Goal: Complete application form

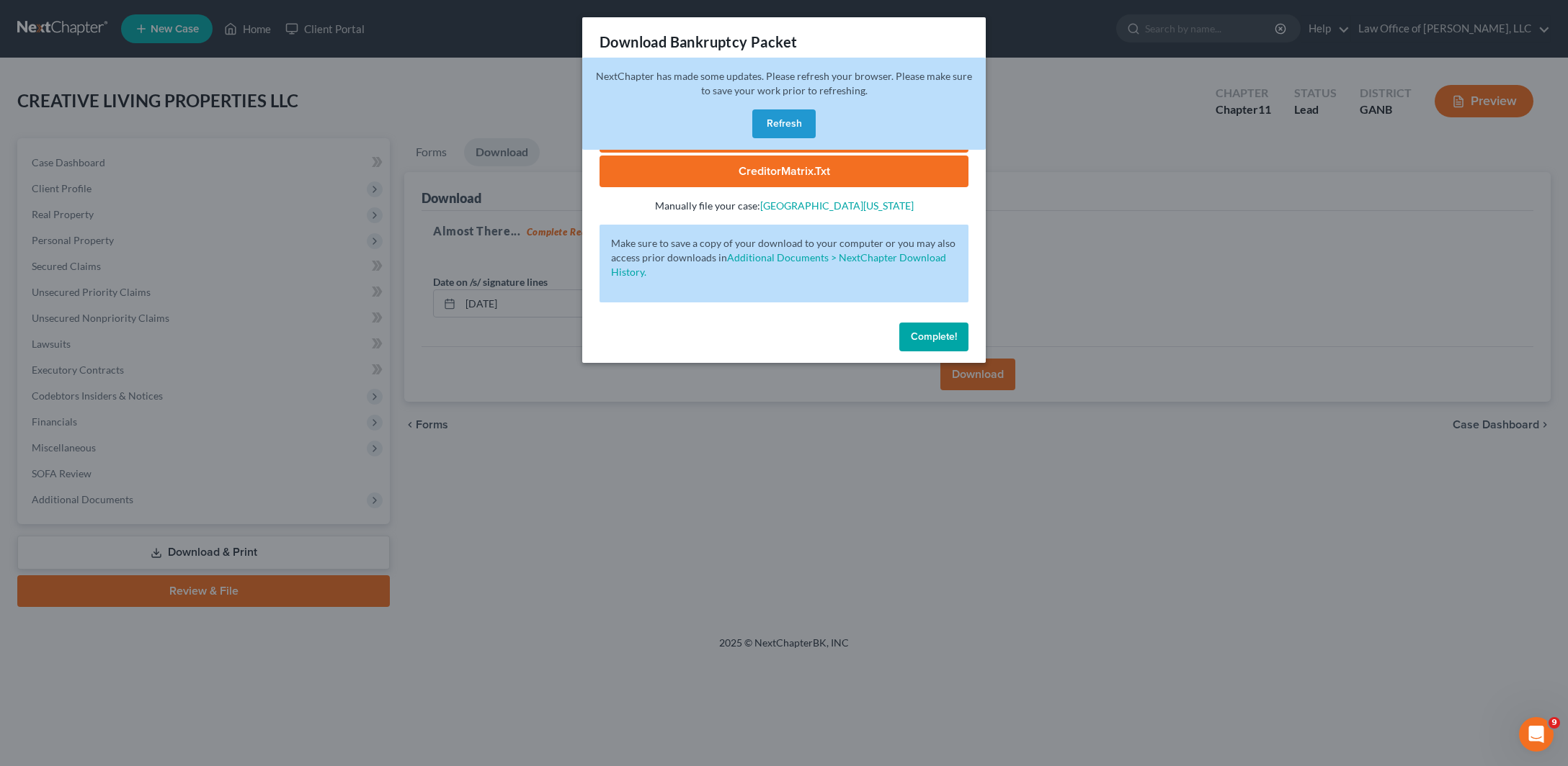
click at [779, 110] on button "Refresh" at bounding box center [784, 124] width 63 height 29
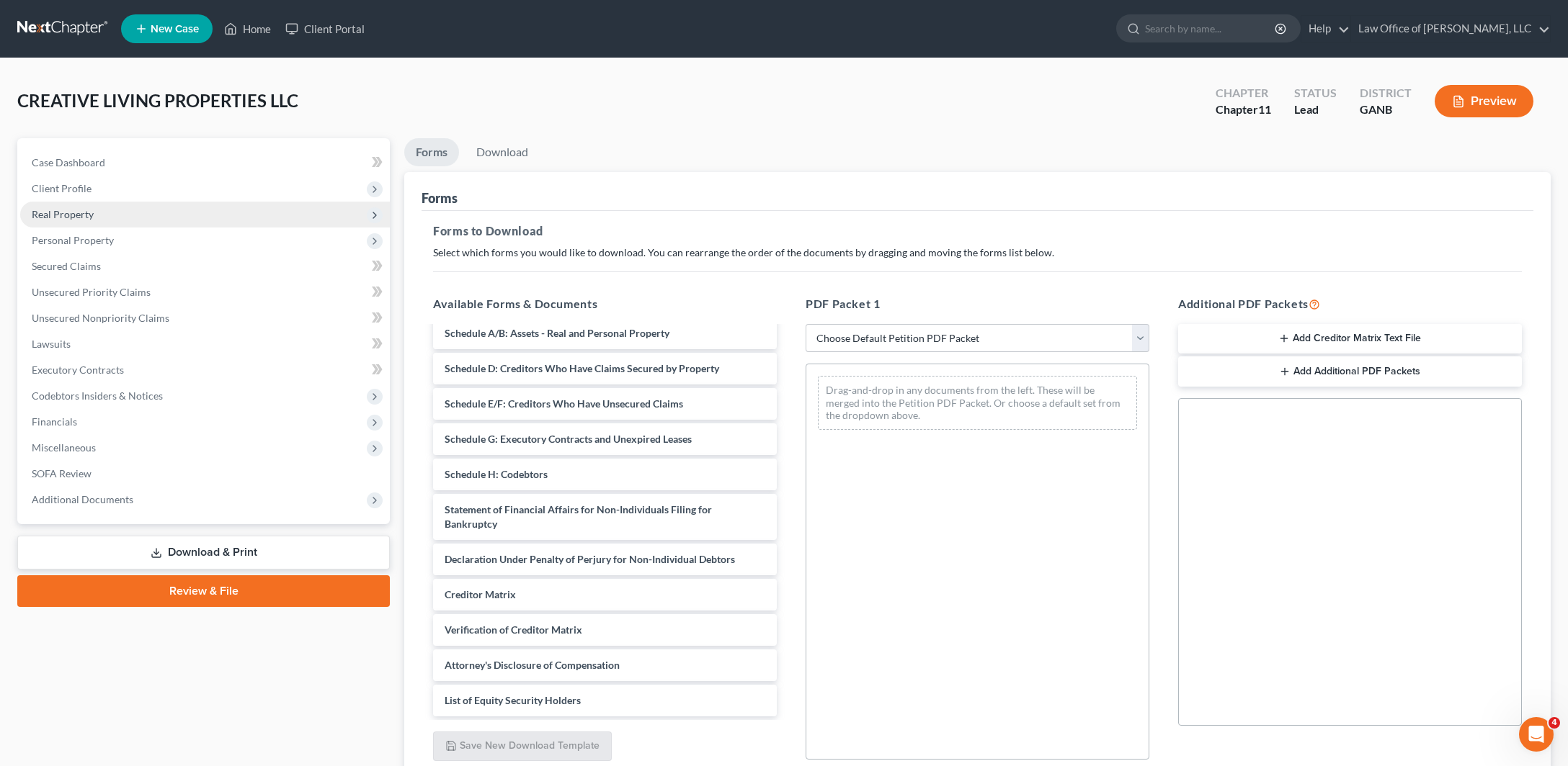
click at [165, 228] on span "Real Property" at bounding box center [205, 215] width 369 height 26
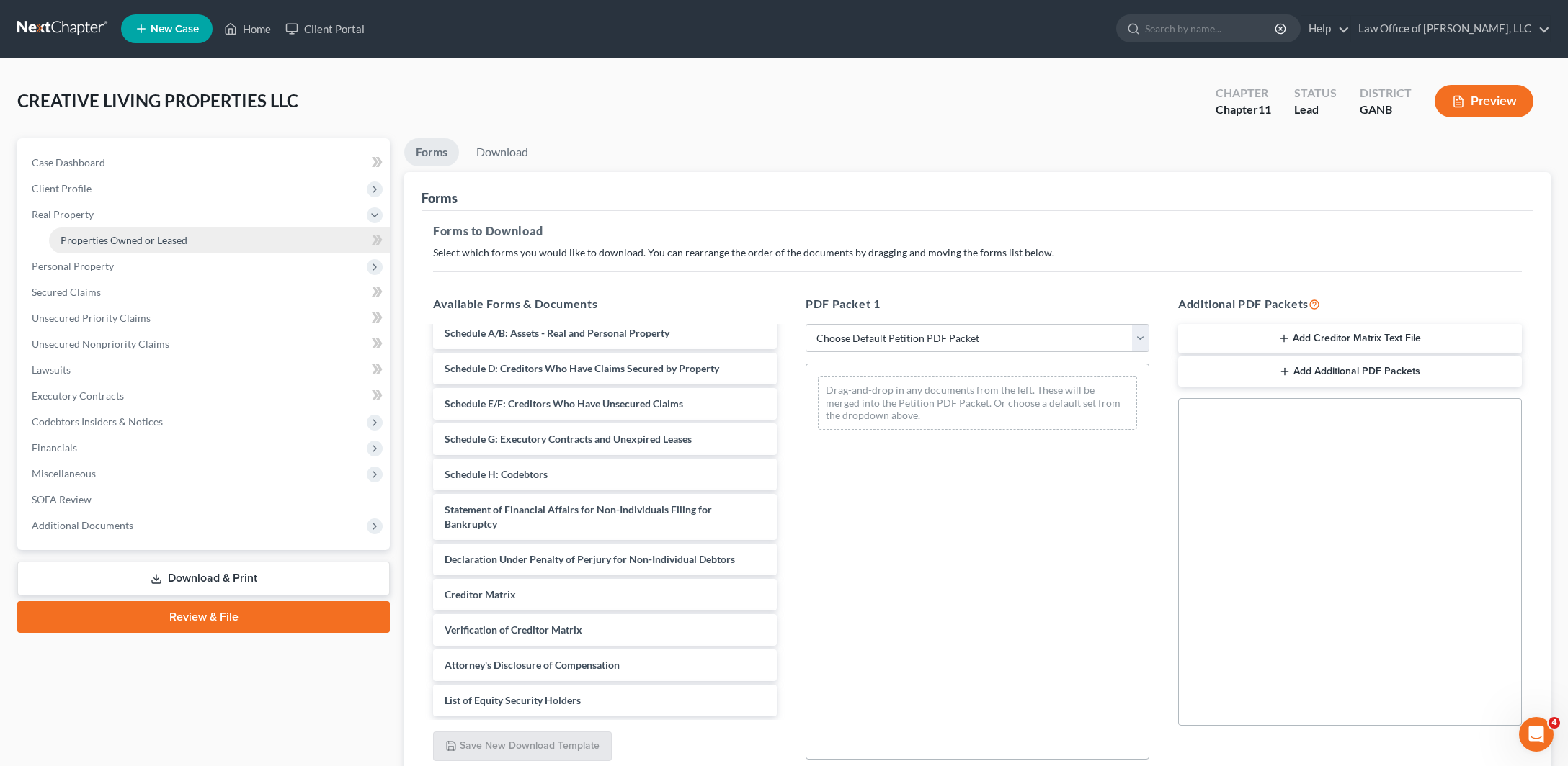
click at [146, 253] on link "Properties Owned or Leased" at bounding box center [219, 240] width 341 height 26
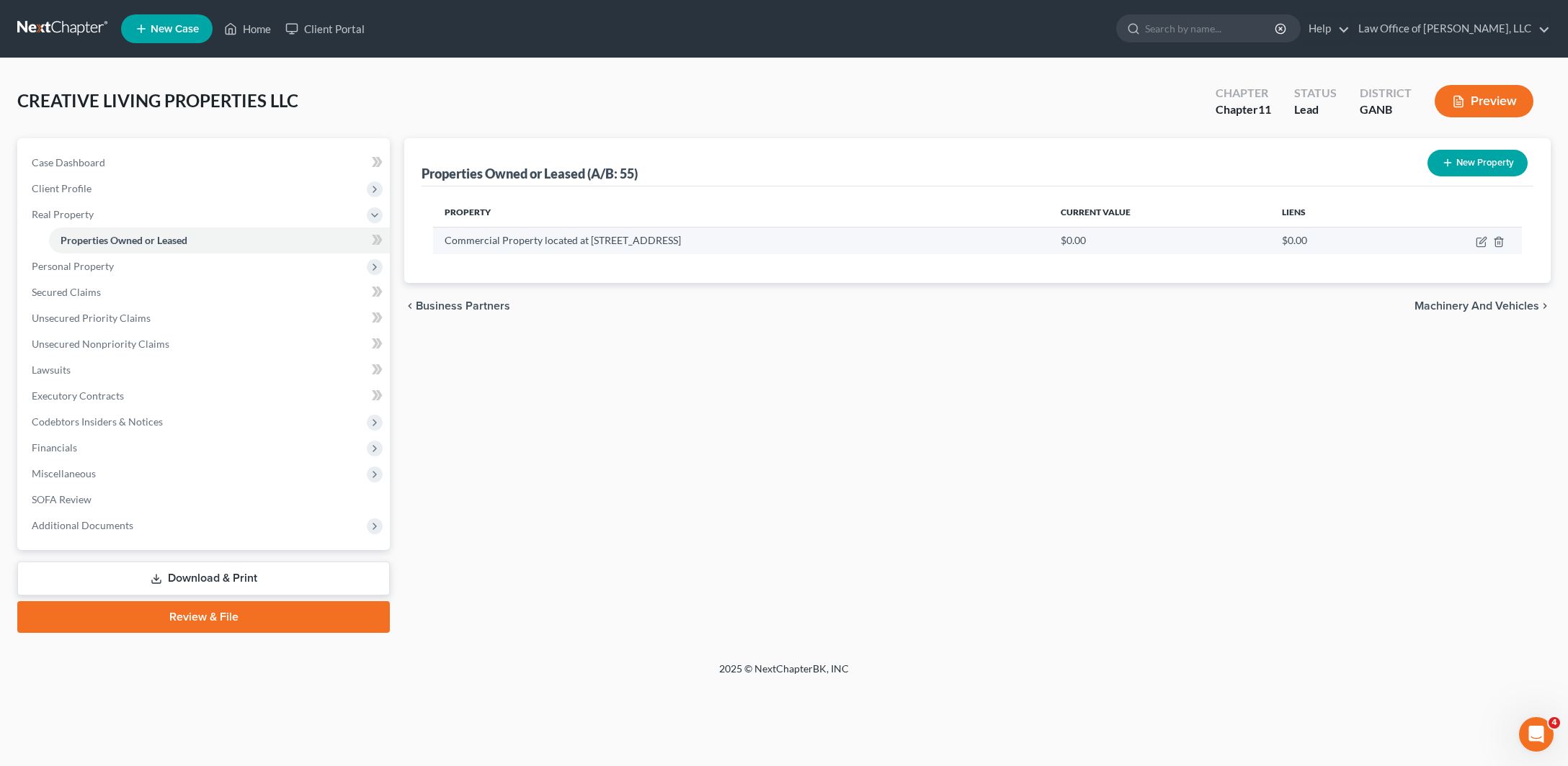
click at [667, 254] on td "Commercial Property located at [STREET_ADDRESS]" at bounding box center [741, 240] width 616 height 27
click at [1458, 254] on td at bounding box center [1454, 240] width 137 height 27
drag, startPoint x: 1467, startPoint y: 298, endPoint x: 1446, endPoint y: 307, distance: 22.8
click at [1477, 247] on icon "button" at bounding box center [1480, 242] width 8 height 8
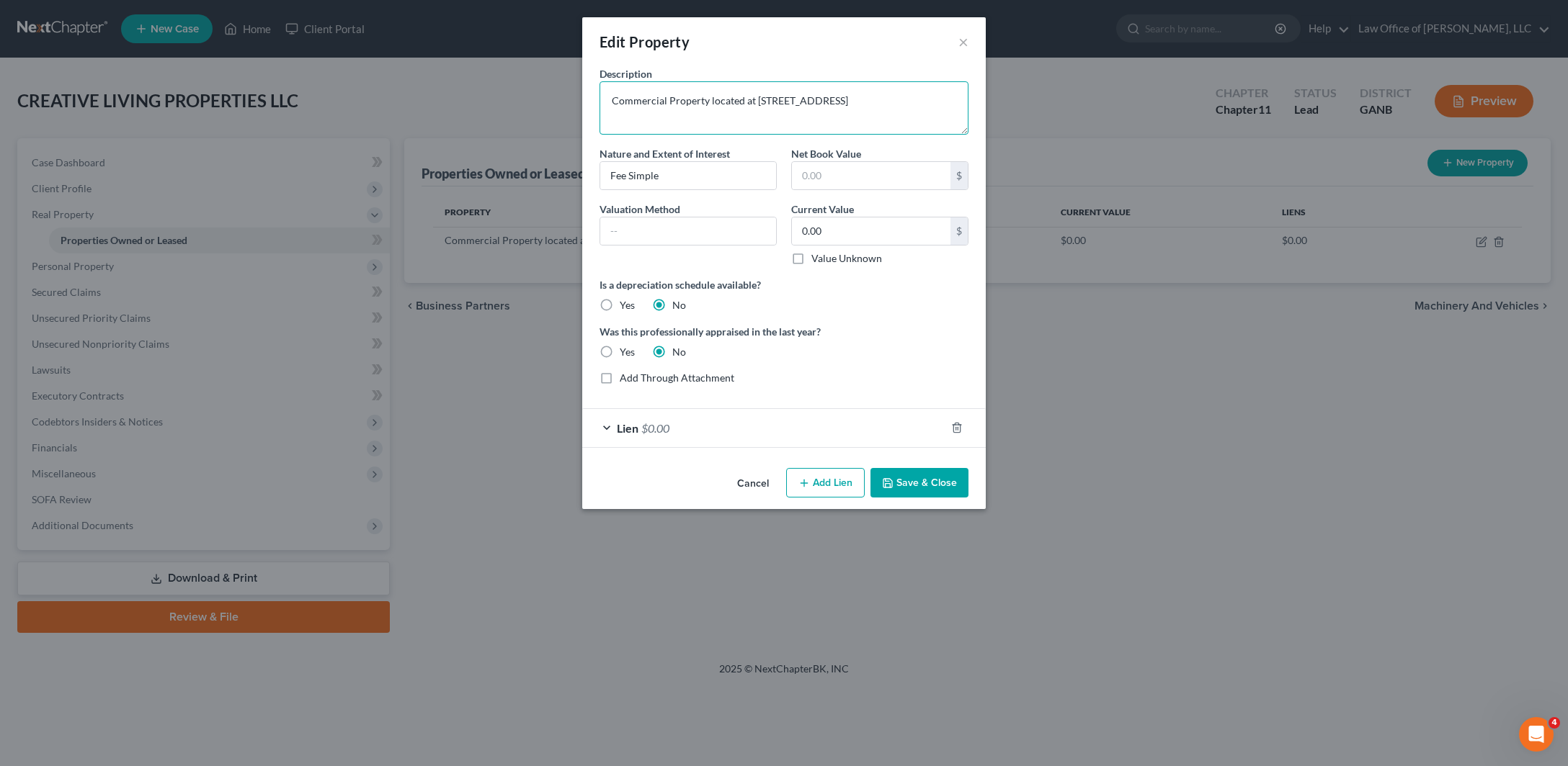
click at [770, 131] on textarea "Commercial Property located at [STREET_ADDRESS]" at bounding box center [784, 108] width 368 height 53
drag, startPoint x: 749, startPoint y: 122, endPoint x: 946, endPoint y: 137, distance: 197.6
click at [946, 134] on textarea "Commercial Property located at [STREET_ADDRESS]" at bounding box center [784, 108] width 368 height 53
click at [968, 50] on button "×" at bounding box center [963, 41] width 10 height 17
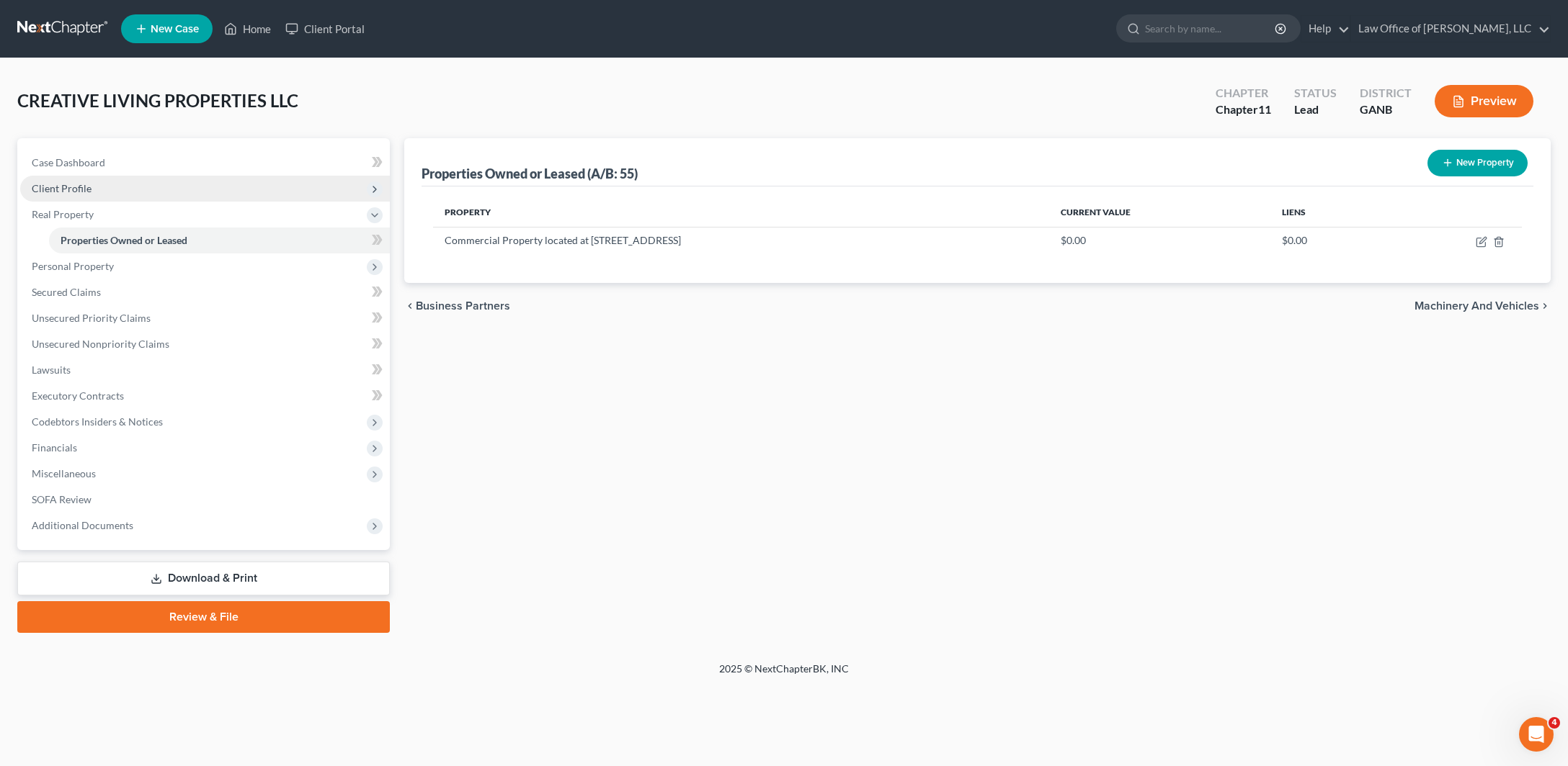
click at [123, 202] on span "Client Profile" at bounding box center [205, 188] width 369 height 26
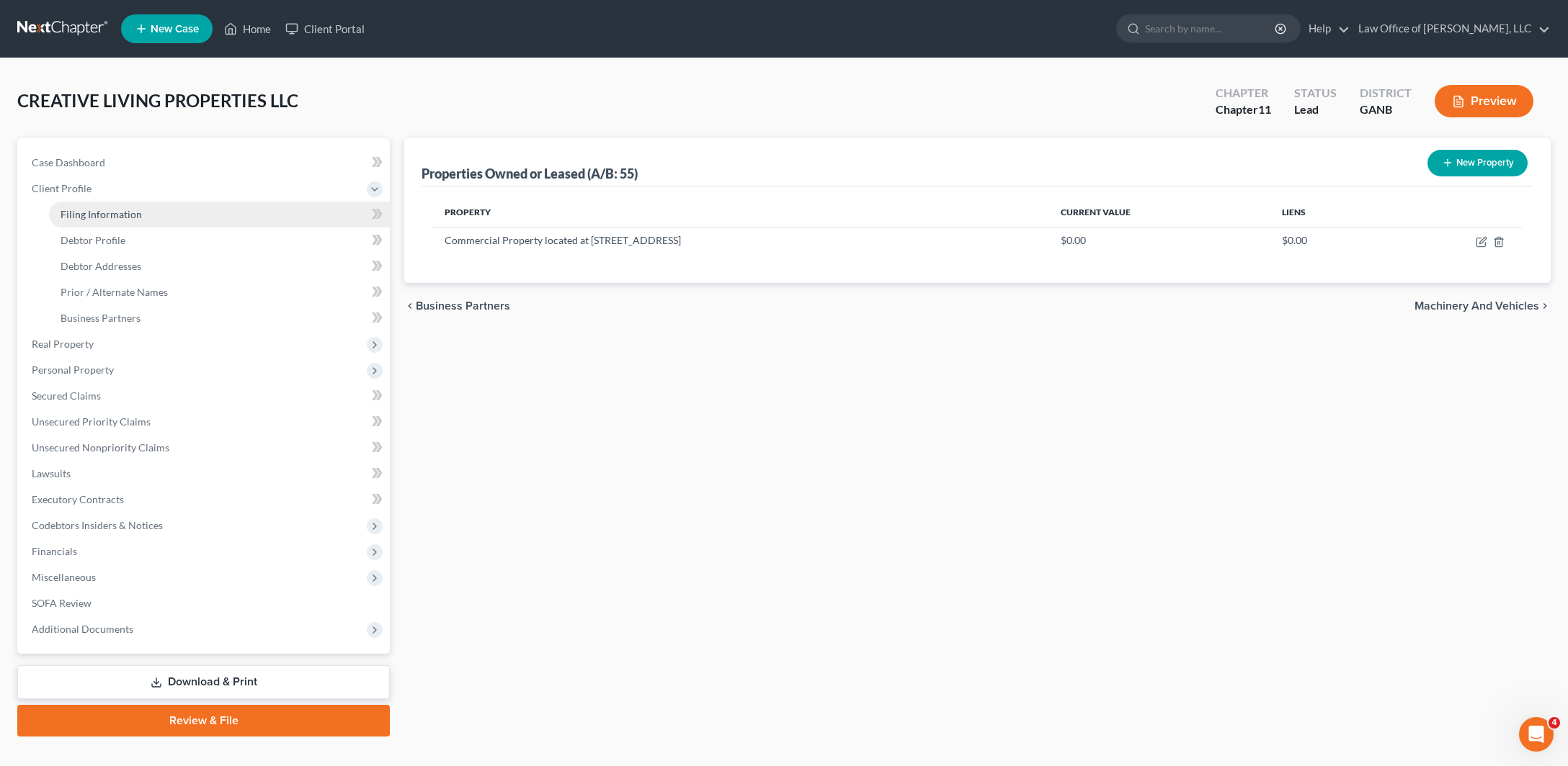
click at [114, 220] on span "Filing Information" at bounding box center [101, 214] width 81 height 12
select select "5"
select select "1"
select select "19"
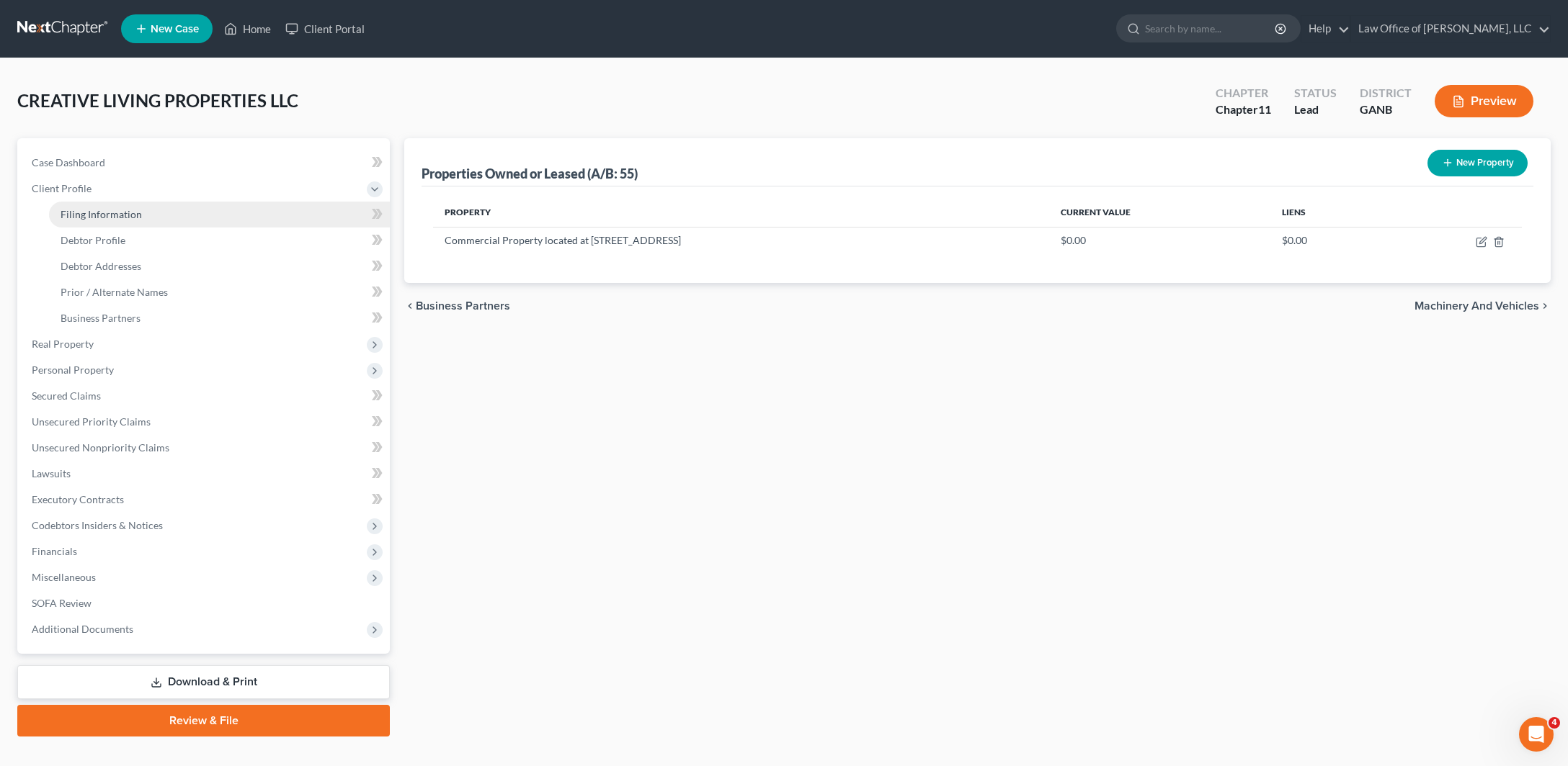
select select "0"
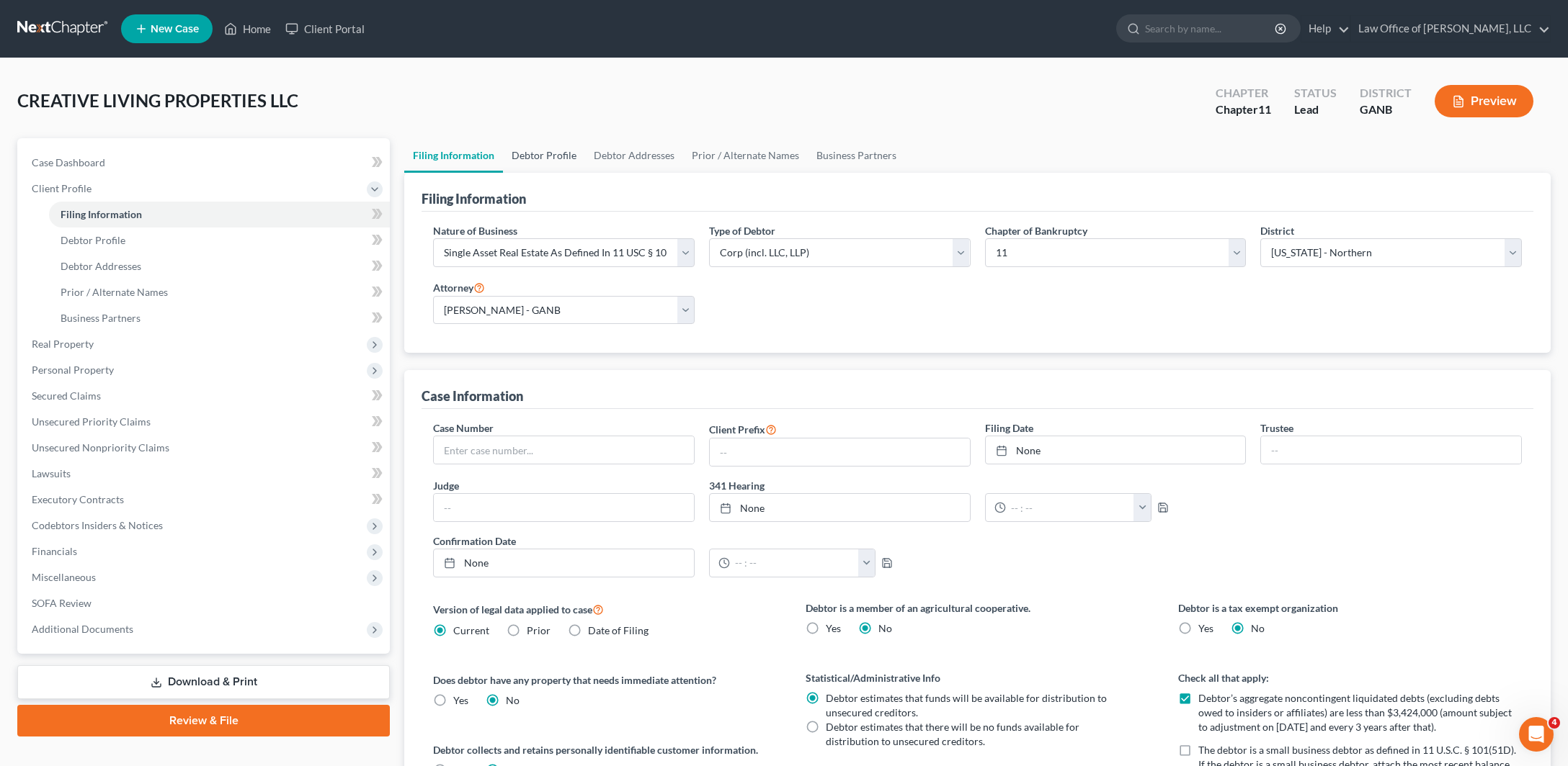
click at [570, 173] on link "Debtor Profile" at bounding box center [544, 155] width 82 height 35
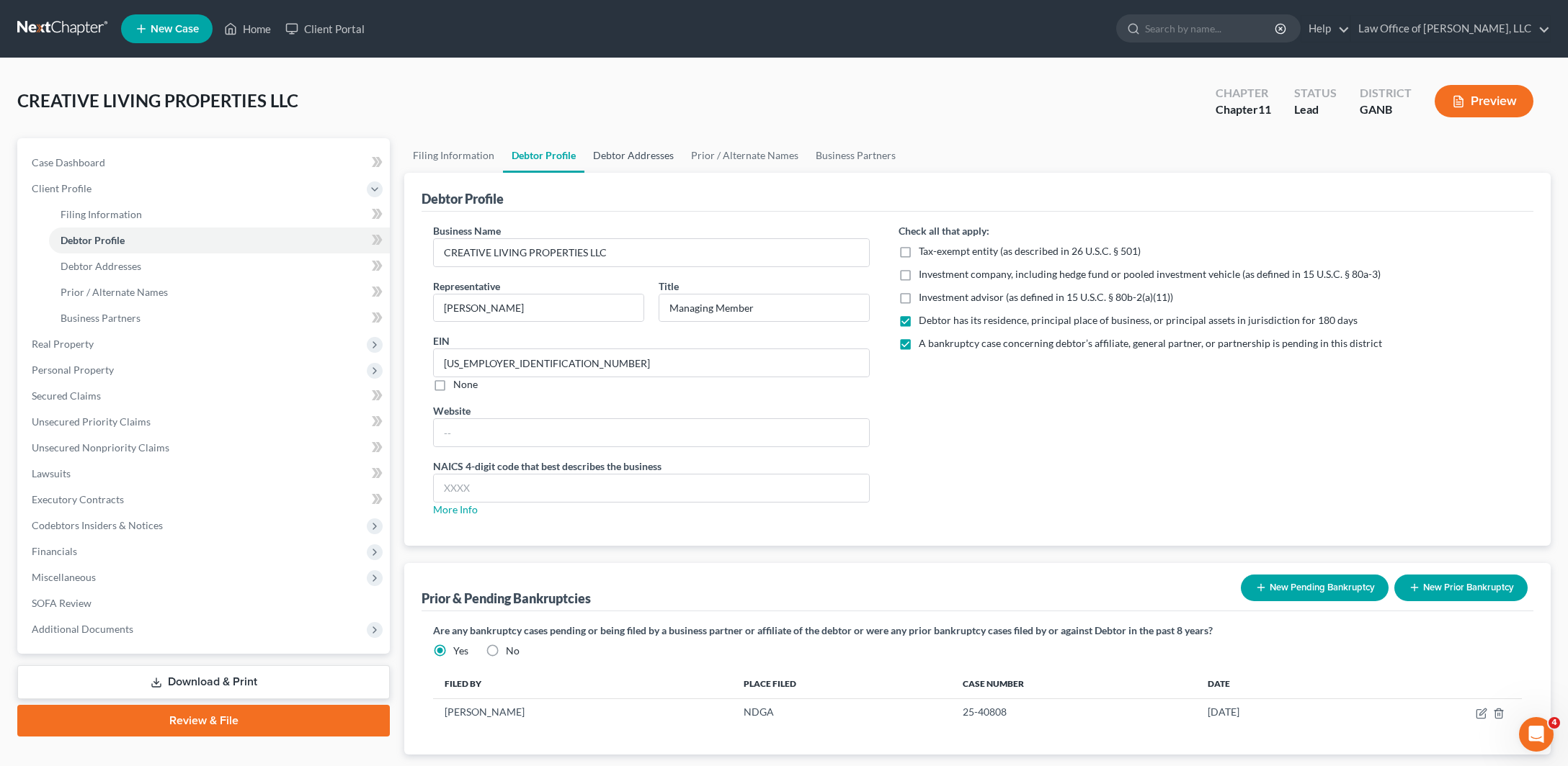
click at [682, 173] on link "Debtor Addresses" at bounding box center [633, 155] width 98 height 35
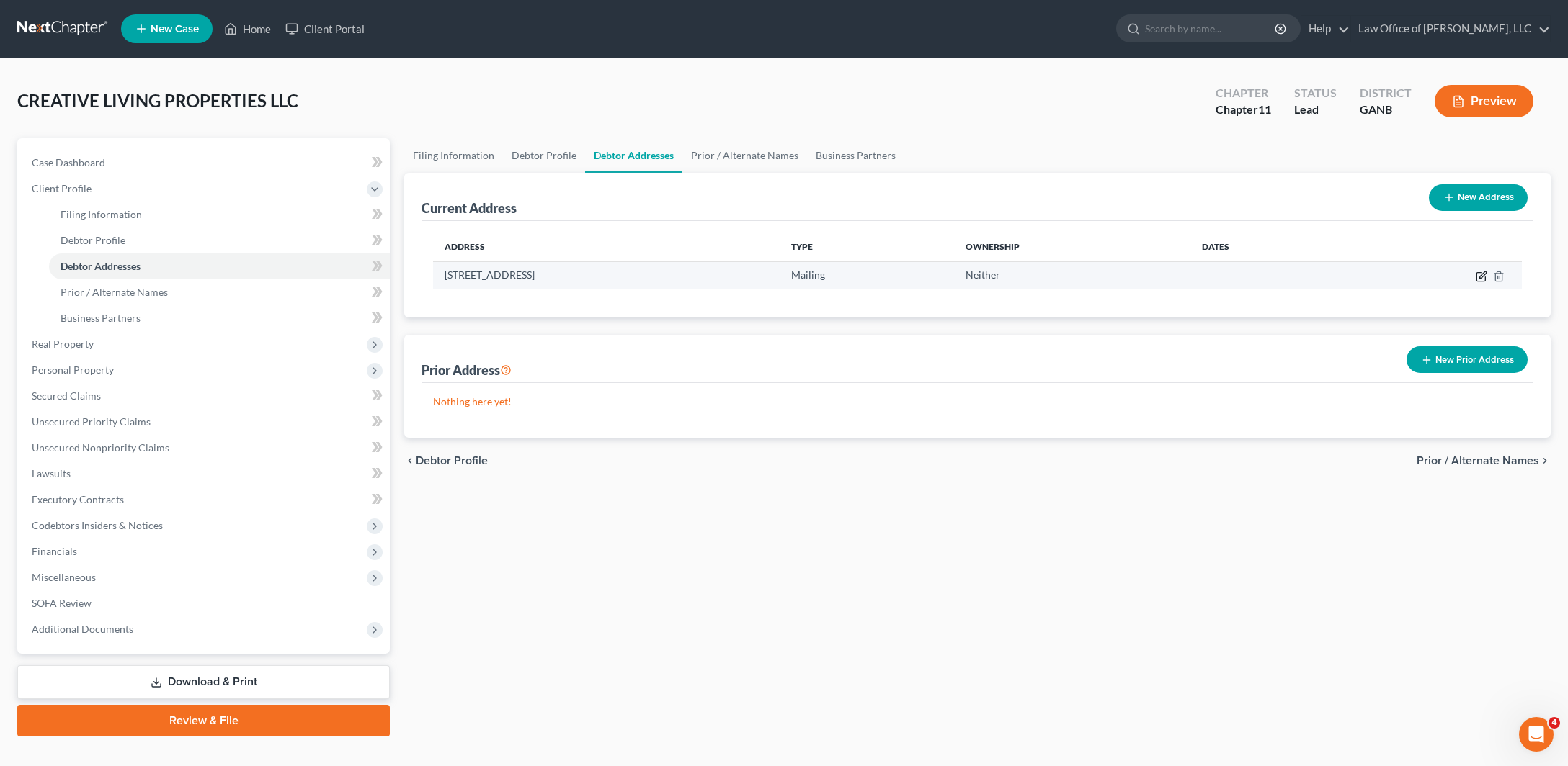
click at [1477, 282] on icon "button" at bounding box center [1480, 277] width 8 height 8
select select "10"
select select "7"
select select "1"
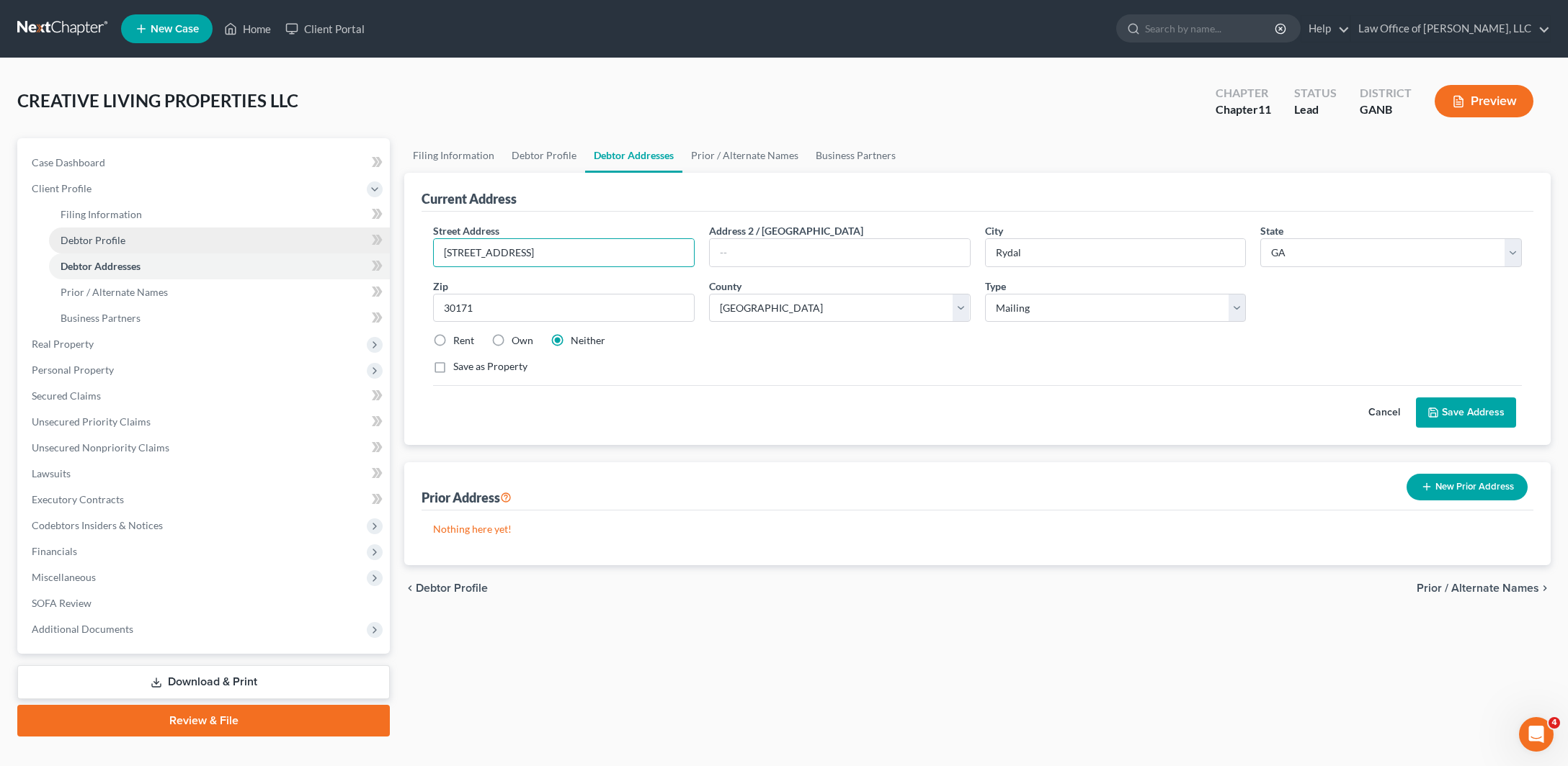
drag, startPoint x: 575, startPoint y: 304, endPoint x: 358, endPoint y: 291, distance: 217.4
click at [358, 291] on div "Petition Navigation Case Dashboard Payments Invoices Payments Payments Credit R…" at bounding box center [784, 437] width 1548 height 599
click at [515, 267] on input "[STREET_ADDRESS]" at bounding box center [563, 253] width 260 height 27
drag, startPoint x: 590, startPoint y: 308, endPoint x: 433, endPoint y: 306, distance: 157.0
click at [433, 267] on input "[STREET_ADDRESS]" at bounding box center [563, 253] width 260 height 27
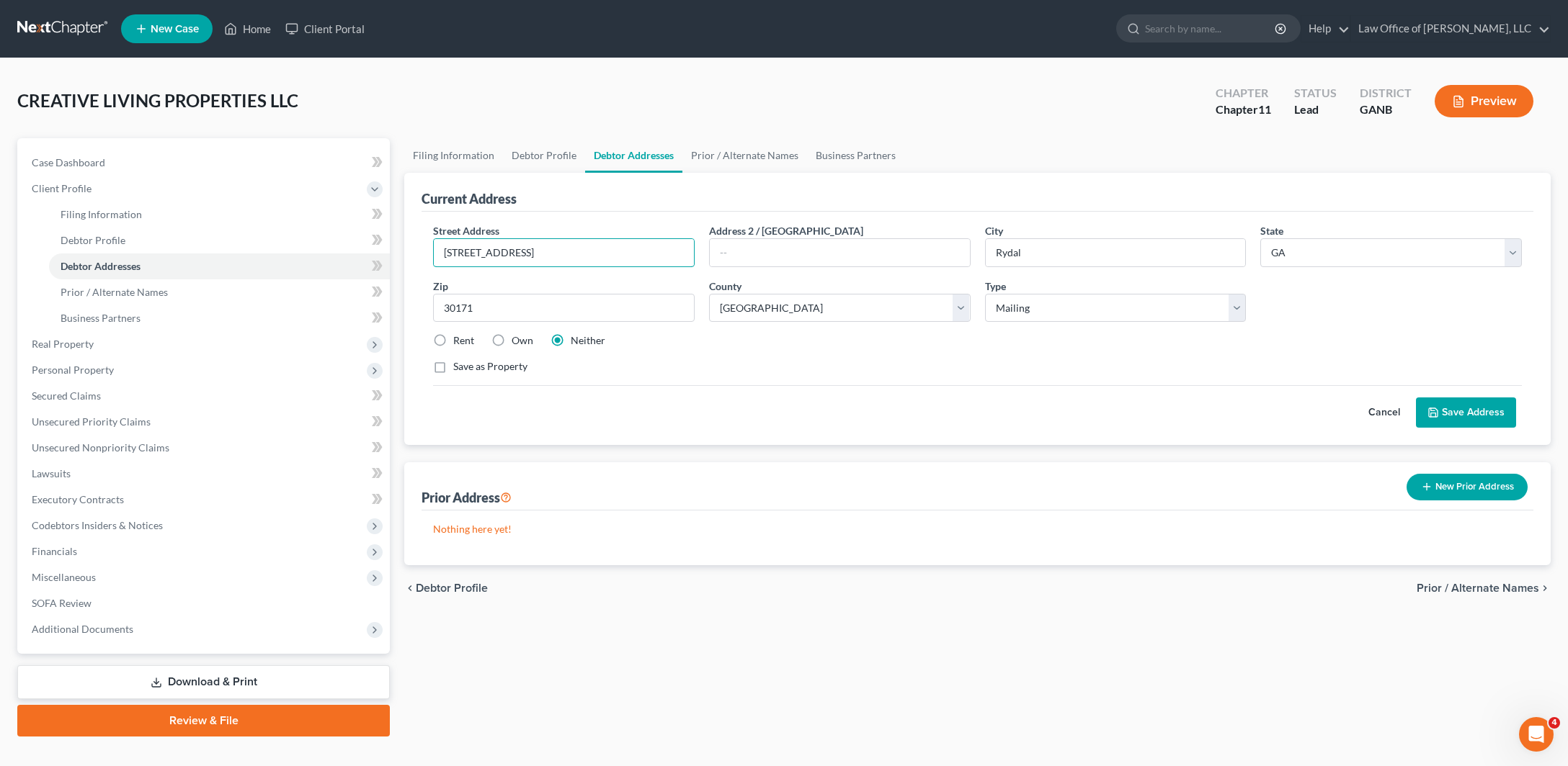
paste input "[STREET_ADDRESS]"
drag, startPoint x: 558, startPoint y: 314, endPoint x: 749, endPoint y: 328, distance: 191.5
click at [694, 267] on input "[STREET_ADDRESS]" at bounding box center [563, 253] width 260 height 27
type input "[STREET_ADDRESS]"
click at [835, 267] on input "text" at bounding box center [839, 253] width 260 height 27
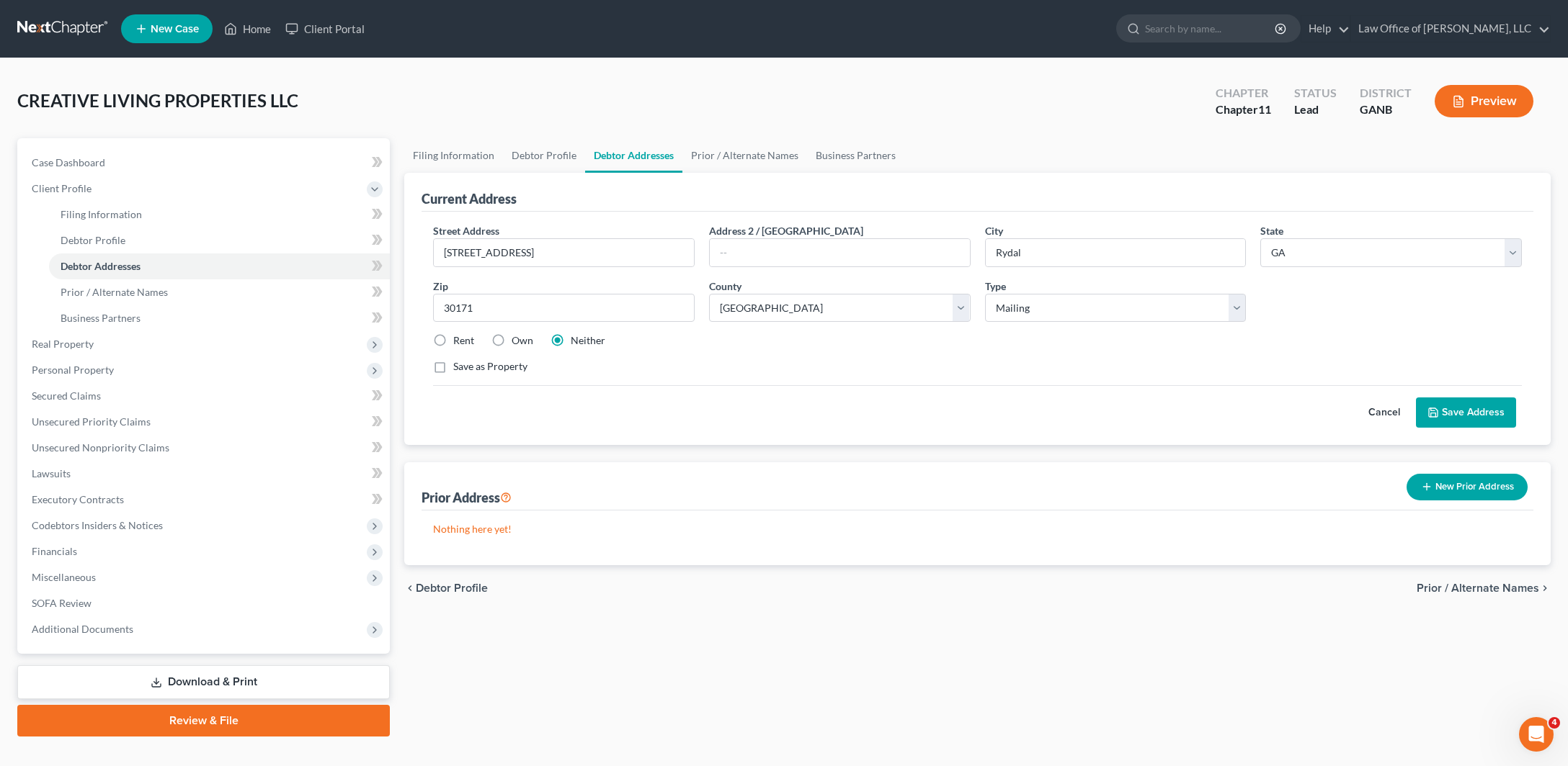
click at [897, 212] on div "Current Address" at bounding box center [977, 192] width 1112 height 39
click at [851, 386] on div "Street Address * [STREET_ADDRESS] Address 2 / [GEOGRAPHIC_DATA] * Rydal State *…" at bounding box center [977, 304] width 1103 height 163
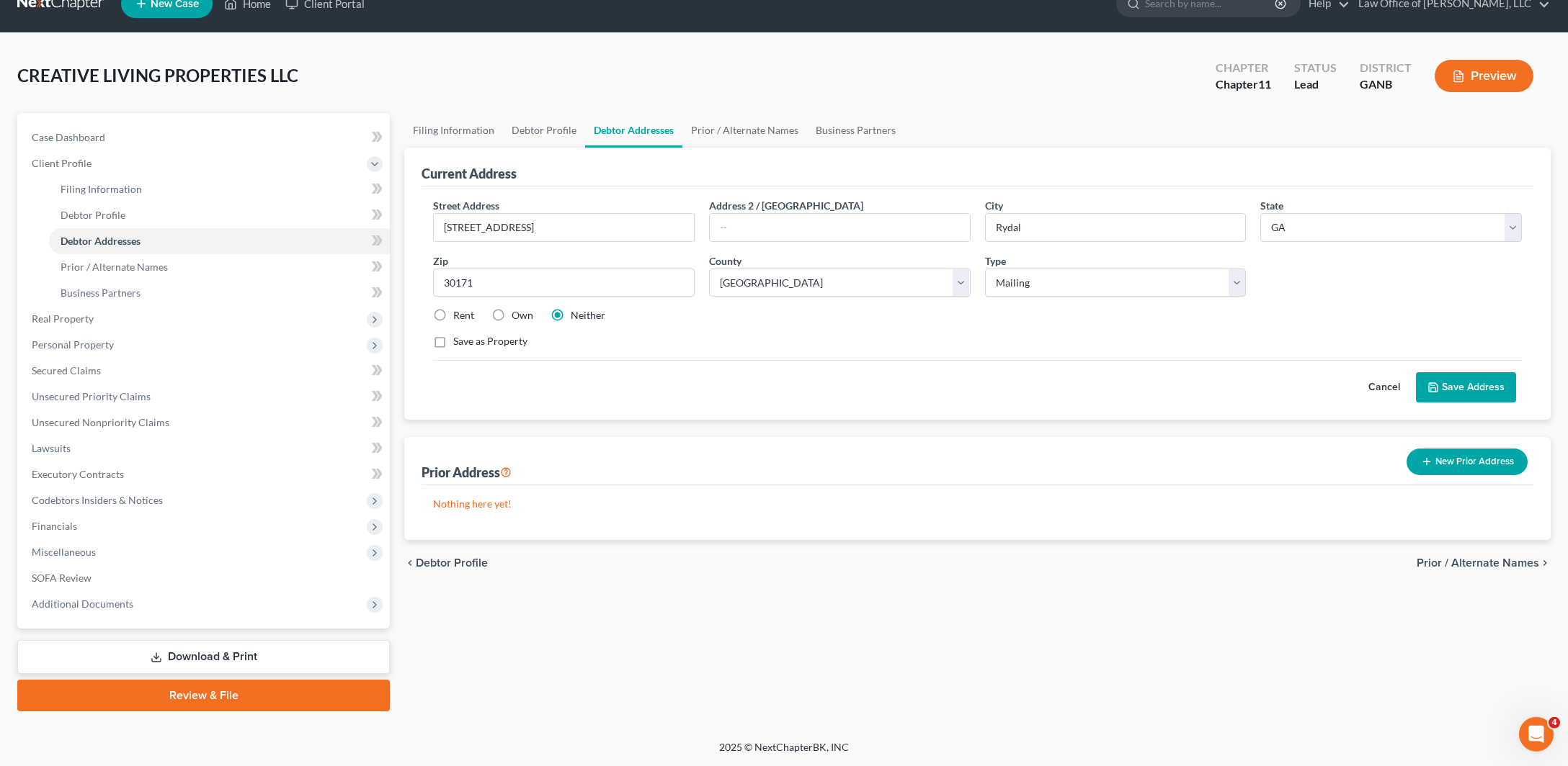
scroll to position [95, 0]
click at [525, 323] on label "Own" at bounding box center [522, 315] width 22 height 15
click at [525, 318] on input "Own" at bounding box center [522, 313] width 9 height 9
radio input "true"
click at [487, 113] on link "Filing Information" at bounding box center [453, 131] width 99 height 35
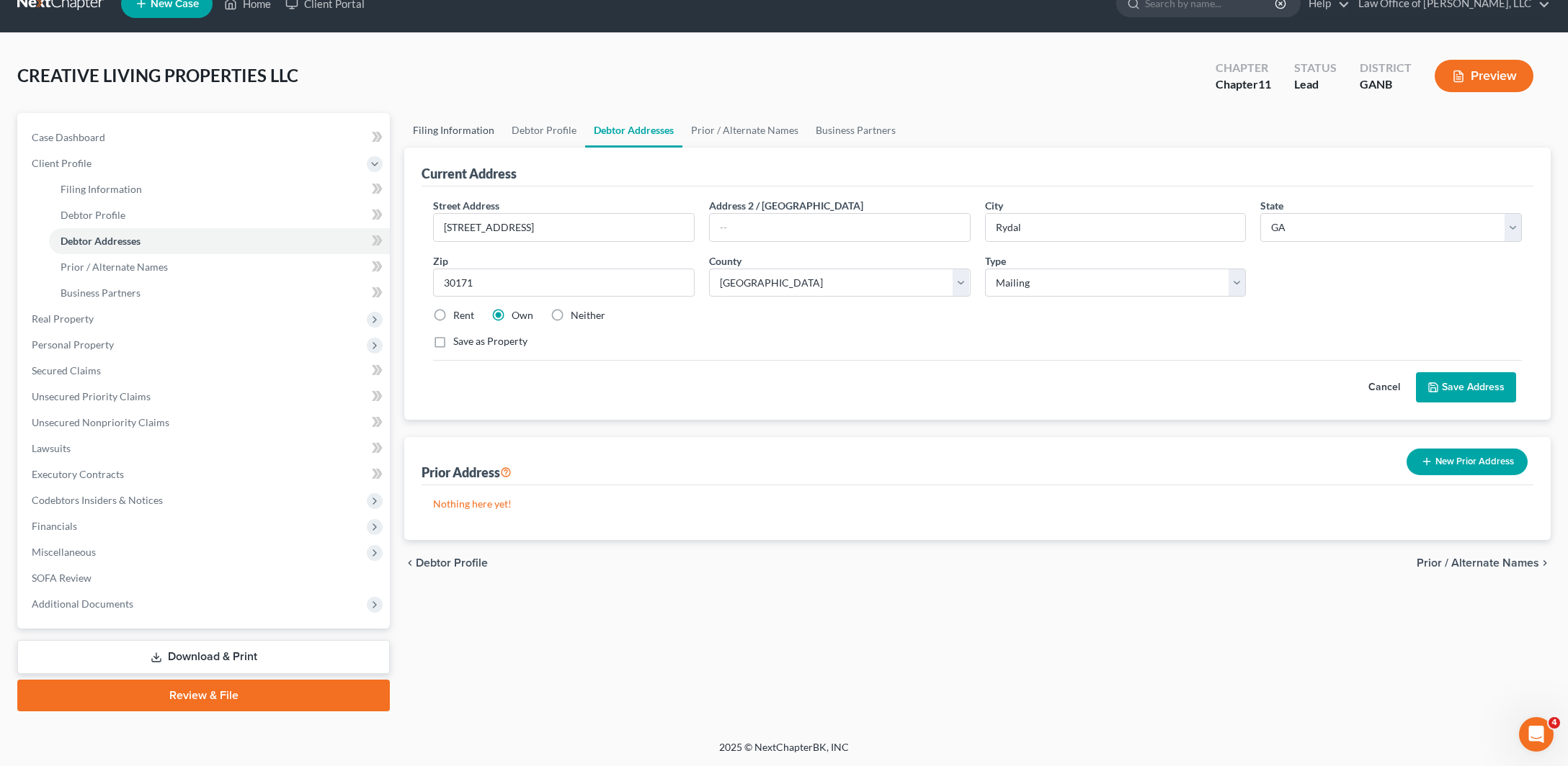
select select "5"
select select "1"
select select "19"
select select "0"
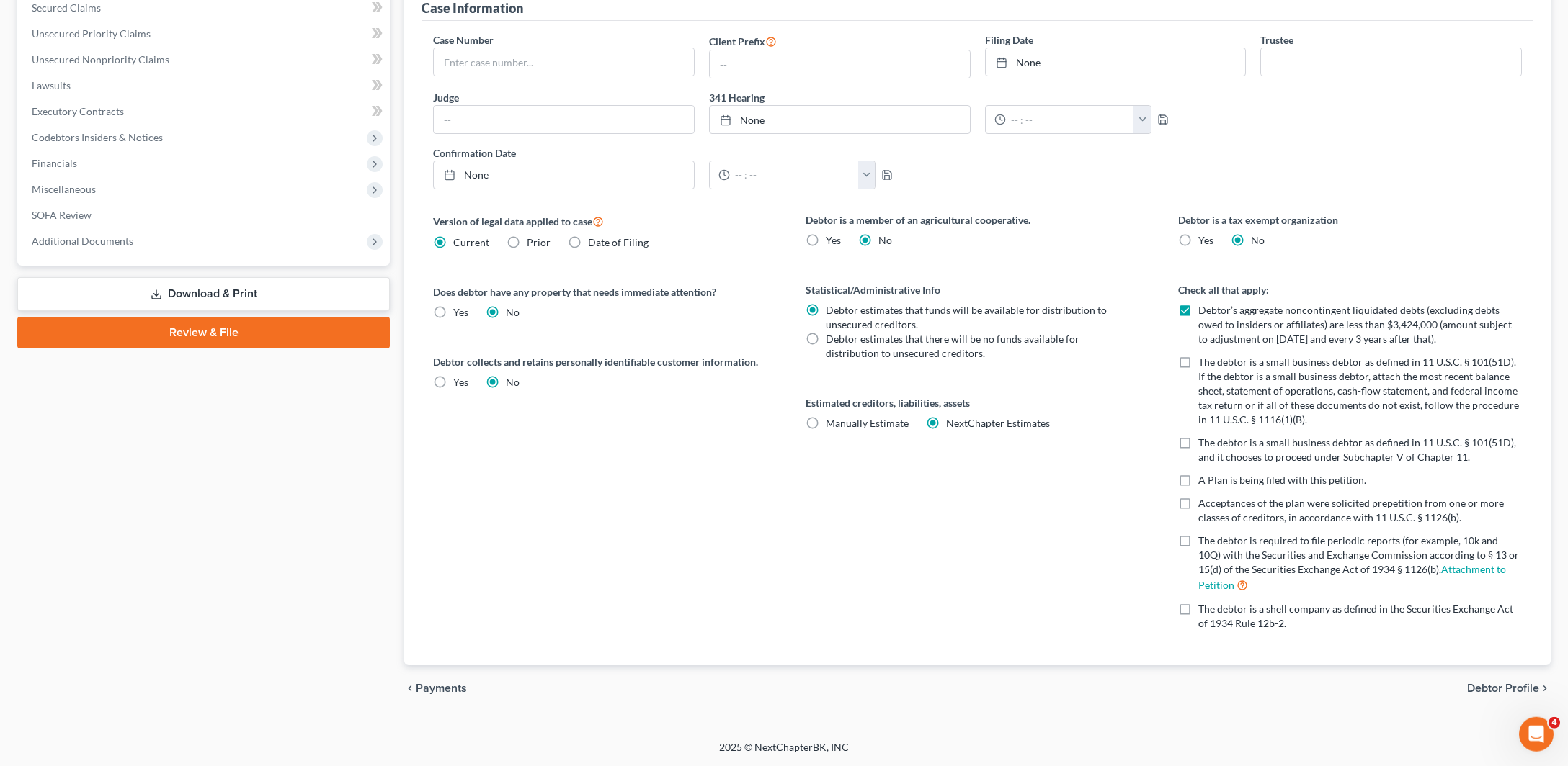
scroll to position [565, 0]
click at [826, 431] on label "Manually Estimate Manually Estimate" at bounding box center [867, 423] width 83 height 15
click at [831, 426] on input "Manually Estimate Manually Estimate" at bounding box center [836, 420] width 9 height 9
radio input "true"
radio input "false"
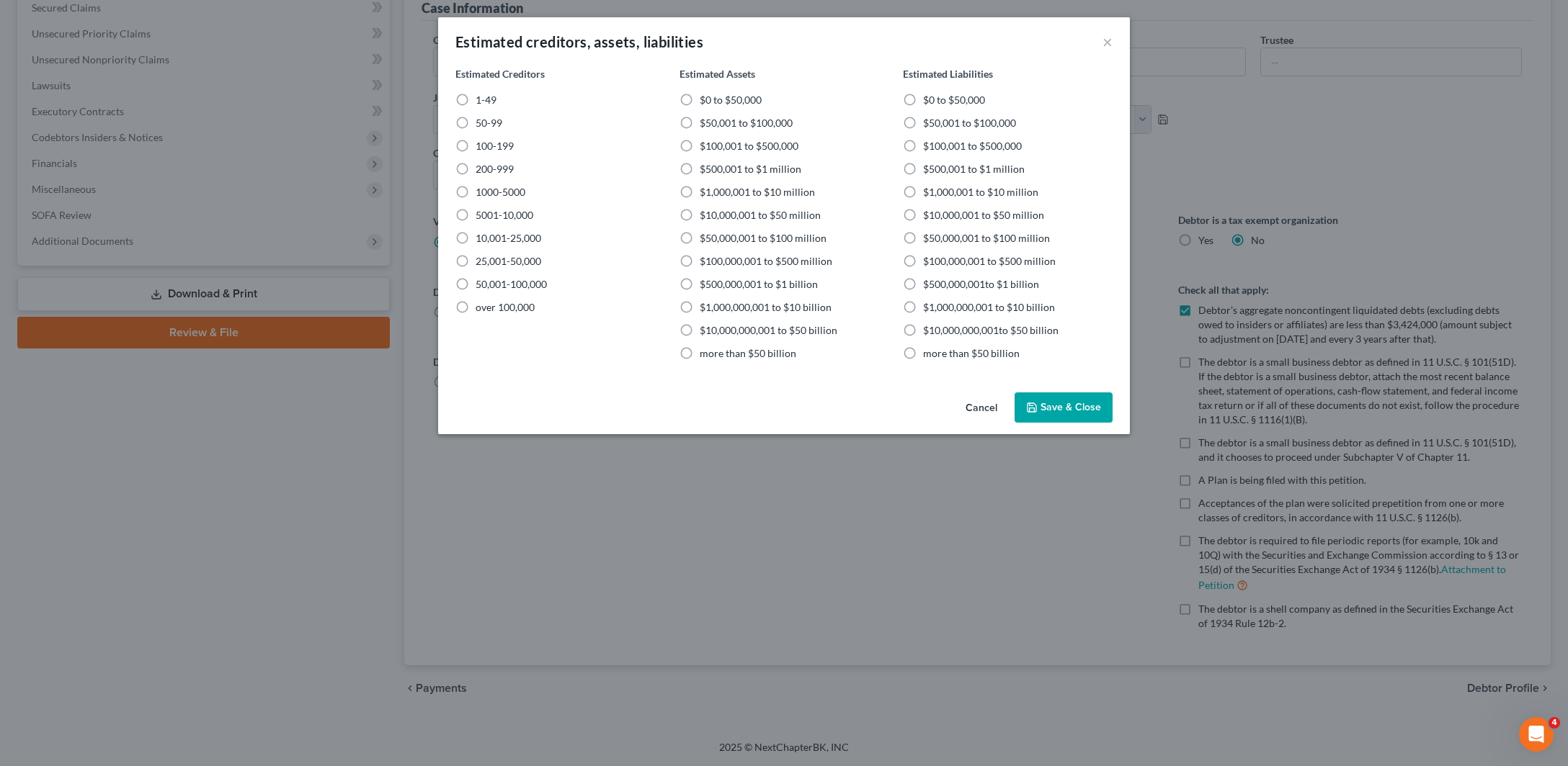
click at [475, 107] on label "1-49" at bounding box center [485, 101] width 21 height 15
click at [481, 102] on input "1-49" at bounding box center [485, 98] width 9 height 9
radio input "true"
click at [699, 199] on label "$1,000,001 to $10 million" at bounding box center [757, 193] width 115 height 15
click at [705, 195] on input "$1,000,001 to $10 million" at bounding box center [709, 190] width 9 height 9
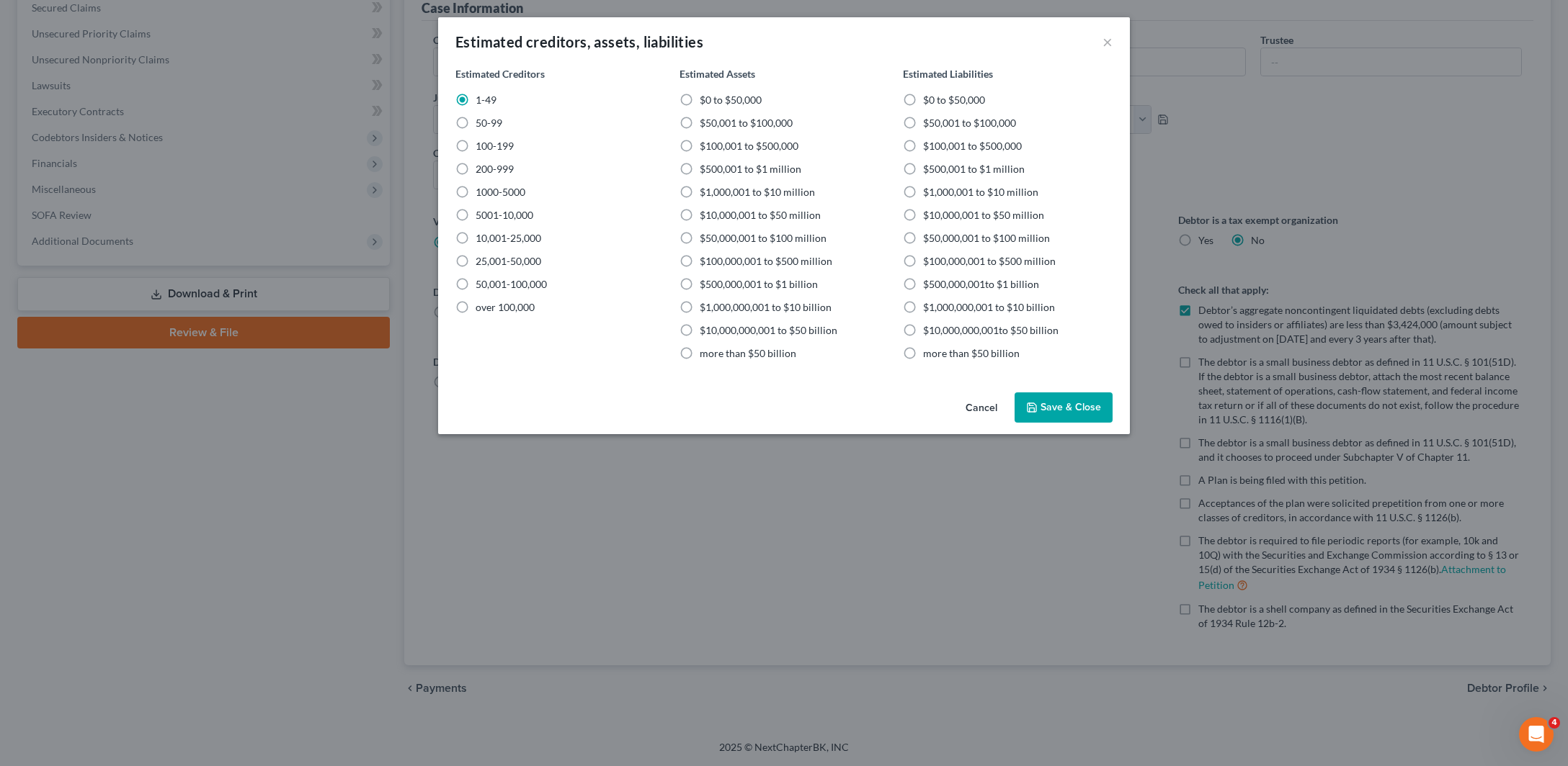
radio input "true"
click at [938, 199] on label "$1,000,001 to $10 million" at bounding box center [980, 193] width 115 height 15
click at [938, 195] on input "$1,000,001 to $10 million" at bounding box center [933, 190] width 9 height 9
radio input "true"
click at [1113, 423] on button "Save & Close" at bounding box center [1063, 407] width 98 height 30
